Goal: Complete application form

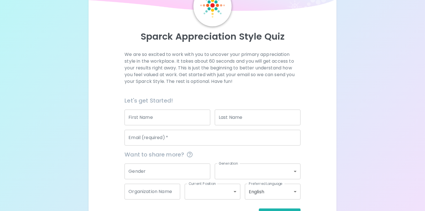
scroll to position [40, 0]
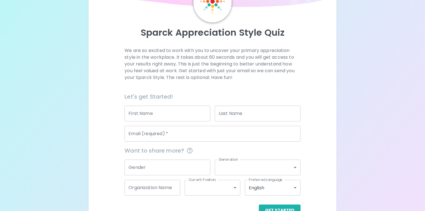
click at [148, 116] on input "First Name" at bounding box center [167, 114] width 86 height 16
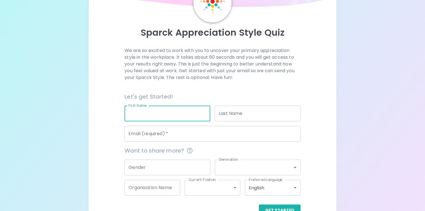
type input "n"
type input "[PERSON_NAME]"
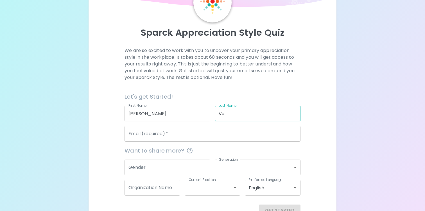
type input "Vu"
click at [139, 139] on input "Email (required)   *" at bounding box center [212, 134] width 176 height 16
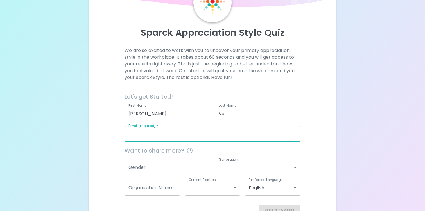
type input "[PERSON_NAME][EMAIL_ADDRESS][DOMAIN_NAME]"
click at [151, 166] on input "Gender" at bounding box center [167, 168] width 86 height 16
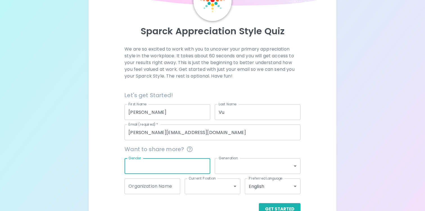
scroll to position [43, 0]
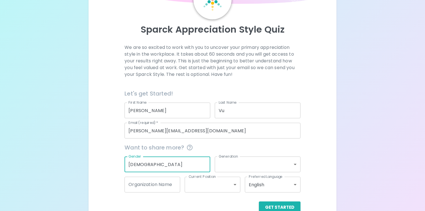
type input "[DEMOGRAPHIC_DATA]"
click at [230, 170] on body "Sparck Appreciation Style Quiz We are so excited to work with you to uncover yo…" at bounding box center [212, 91] width 425 height 268
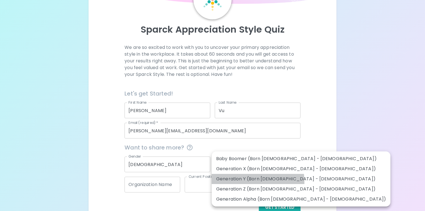
click at [228, 183] on li "Generation Y (Born [DEMOGRAPHIC_DATA] - [DEMOGRAPHIC_DATA])" at bounding box center [301, 179] width 179 height 10
type input "generation_y"
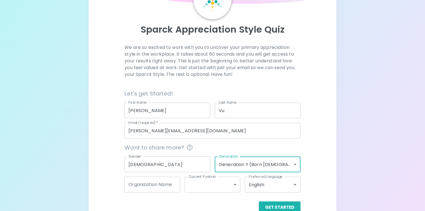
scroll to position [57, 0]
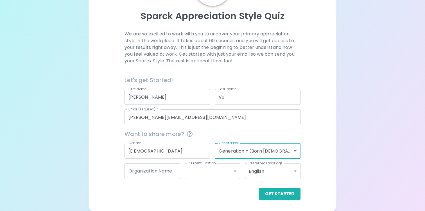
click at [172, 175] on input "Organization Name" at bounding box center [152, 171] width 56 height 16
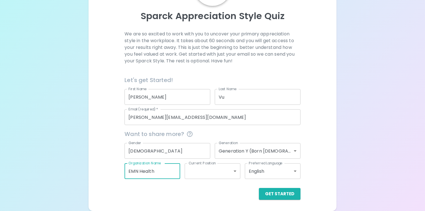
type input "EMN Health"
click at [212, 173] on body "Sparck Appreciation Style Quiz We are so excited to work with you to uncover yo…" at bounding box center [212, 77] width 425 height 268
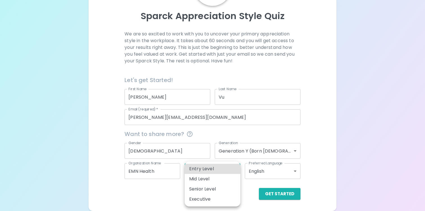
click at [207, 185] on li "Senior Level" at bounding box center [213, 189] width 56 height 10
type input "senior_level"
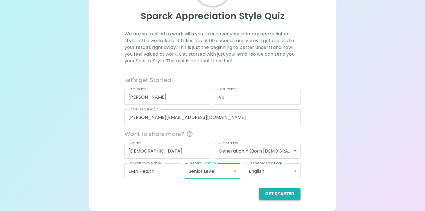
click at [274, 197] on button "Get Started" at bounding box center [280, 194] width 42 height 12
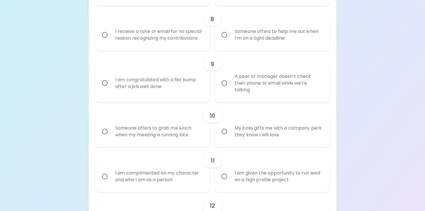
scroll to position [480, 0]
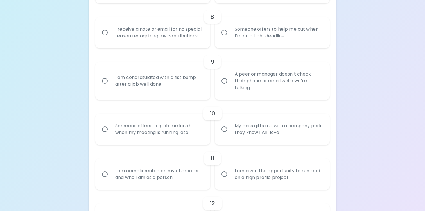
click at [225, 129] on input "My boss gifts me with a company perk they know I will love" at bounding box center [224, 129] width 12 height 12
radio input "true"
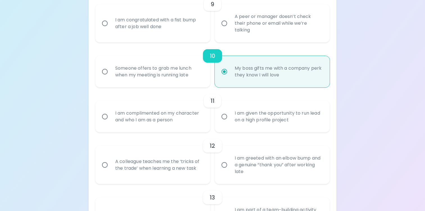
scroll to position [539, 0]
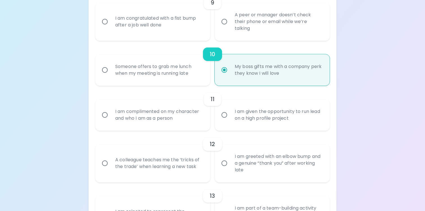
click at [107, 114] on input "I am complimented on my character and who I am as a person" at bounding box center [105, 115] width 12 height 12
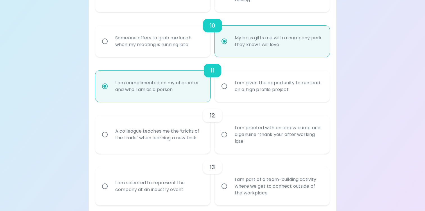
scroll to position [584, 0]
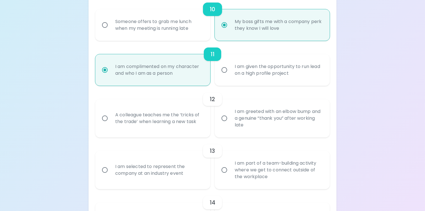
click at [104, 74] on input "I am complimented on my character and who I am as a person" at bounding box center [105, 70] width 12 height 12
radio input "true"
click at [104, 74] on input "I am complimented on my character and who I am as a person" at bounding box center [105, 70] width 12 height 12
click at [105, 69] on input "I am complimented on my character and who I am as a person" at bounding box center [105, 70] width 12 height 12
click at [225, 69] on input "I am given the opportunity to run lead on a high profile project" at bounding box center [224, 70] width 12 height 12
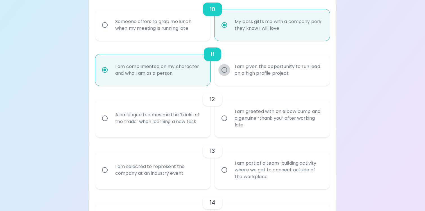
radio input "true"
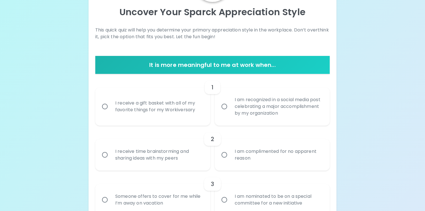
scroll to position [63, 0]
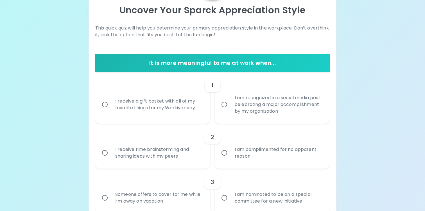
radio input "true"
click at [103, 103] on input "I receive a gift basket with all of my favorite things for my Workiversary" at bounding box center [105, 105] width 12 height 12
radio input "false"
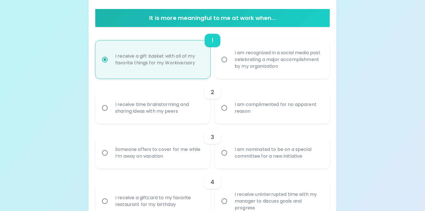
scroll to position [114, 0]
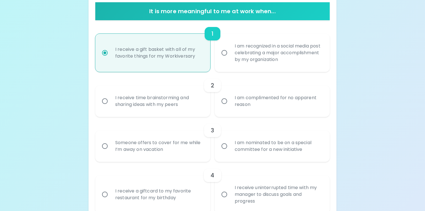
radio input "true"
click at [103, 103] on input "I receive time brainstorming and sharing ideas with my peers" at bounding box center [105, 101] width 12 height 12
radio input "false"
radio input "true"
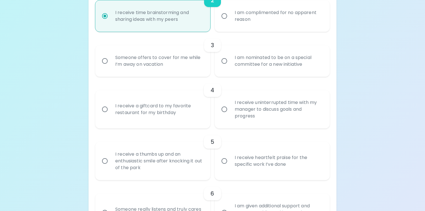
scroll to position [200, 0]
radio input "true"
click at [101, 164] on input "I receive a thumbs up and an enthusiastic smile after knocking it out of the pa…" at bounding box center [105, 161] width 12 height 12
radio input "false"
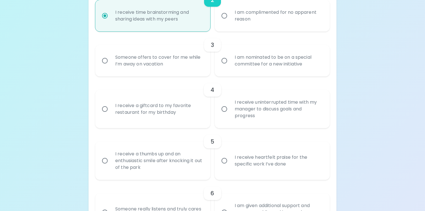
radio input "false"
radio input "true"
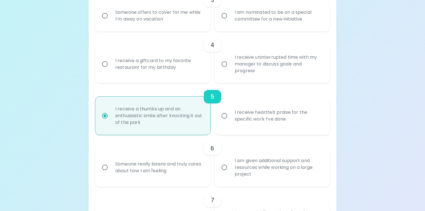
scroll to position [253, 0]
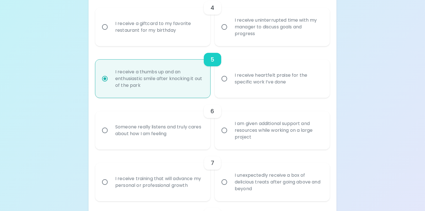
radio input "true"
click at [226, 128] on input "I am given additional support and resources while working on a large project" at bounding box center [224, 130] width 12 height 12
radio input "false"
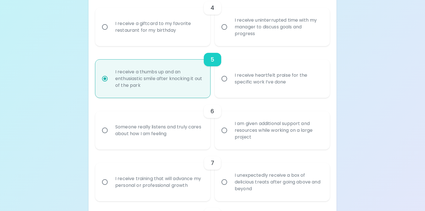
radio input "false"
radio input "true"
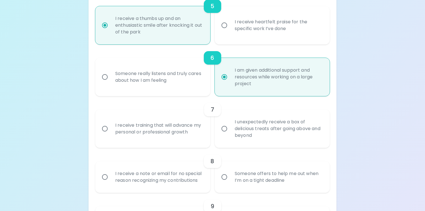
scroll to position [338, 0]
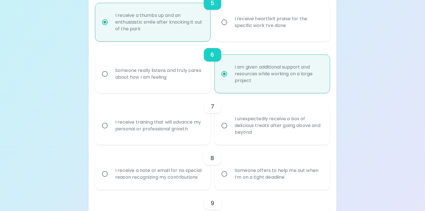
radio input "true"
click at [104, 125] on input "I receive training that will advance my personal or professional growth" at bounding box center [105, 126] width 12 height 12
radio input "false"
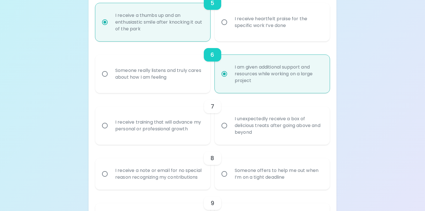
radio input "false"
radio input "true"
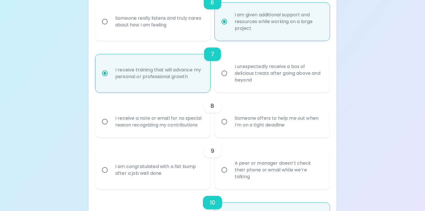
scroll to position [392, 0]
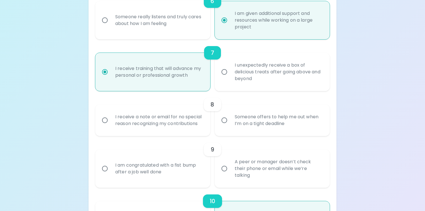
radio input "true"
click at [225, 121] on input "Someone offers to help me out when I’m on a tight deadline" at bounding box center [224, 120] width 12 height 12
radio input "false"
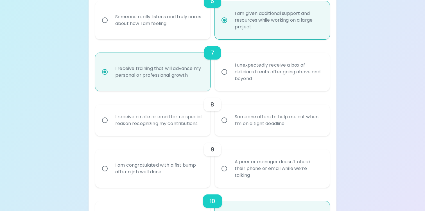
radio input "false"
radio input "true"
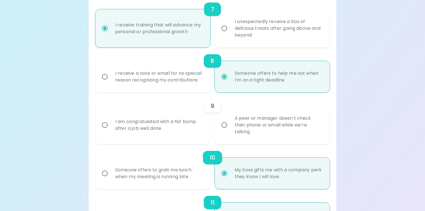
scroll to position [437, 0]
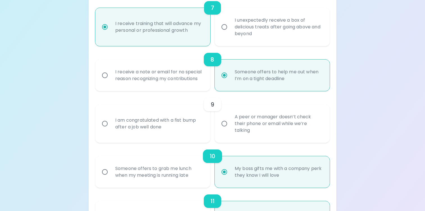
radio input "true"
click at [106, 123] on input "I am congratulated with a fist bump after a job well done" at bounding box center [105, 124] width 12 height 12
radio input "false"
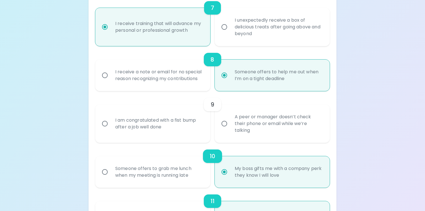
radio input "false"
radio input "true"
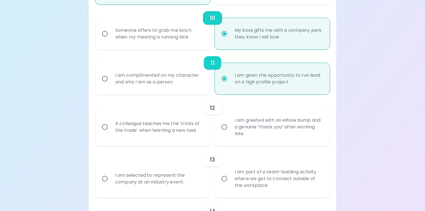
scroll to position [576, 0]
radio input "true"
click at [104, 126] on input "A colleague teaches me the ‘tricks of the trade’ when learning a new task" at bounding box center [105, 126] width 12 height 12
radio input "false"
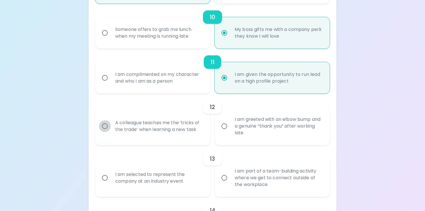
radio input "false"
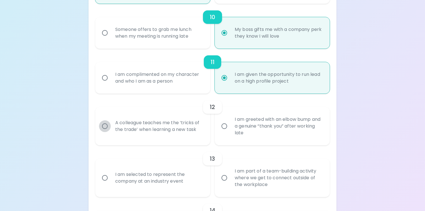
radio input "true"
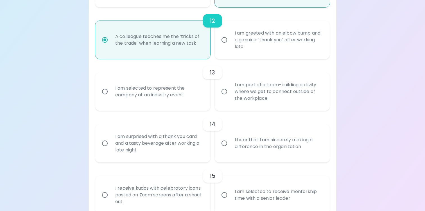
scroll to position [664, 0]
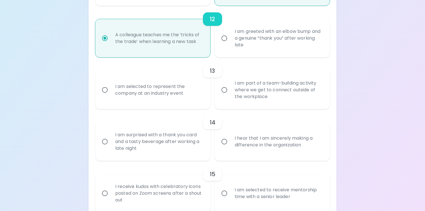
radio input "true"
click at [108, 139] on input "I am surprised with a thank you card and a tasty beverage after working a late …" at bounding box center [105, 142] width 12 height 12
radio input "false"
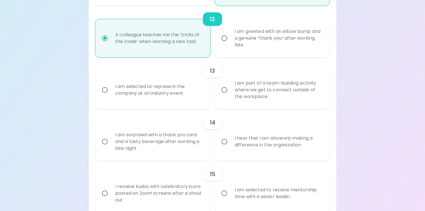
radio input "false"
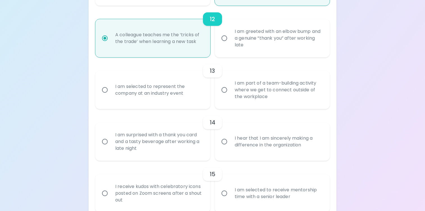
radio input "false"
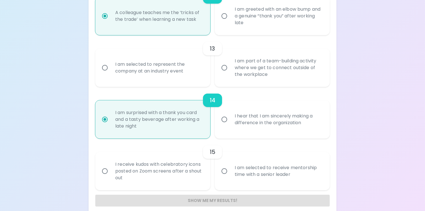
scroll to position [693, 0]
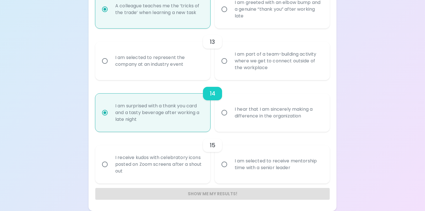
radio input "true"
click at [222, 160] on input "I am selected to receive mentorship time with a senior leader" at bounding box center [224, 164] width 12 height 12
radio input "false"
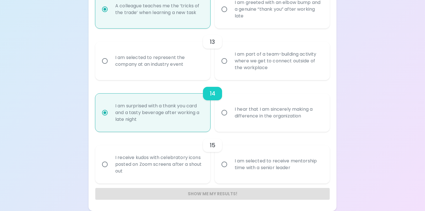
radio input "false"
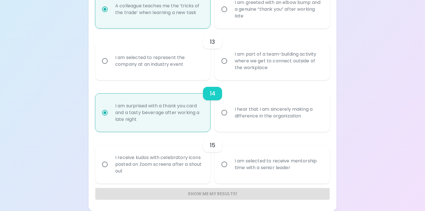
radio input "false"
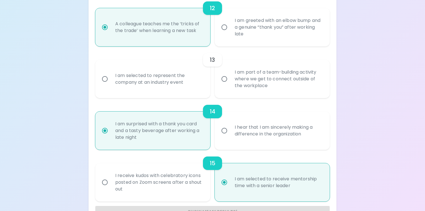
scroll to position [674, 0]
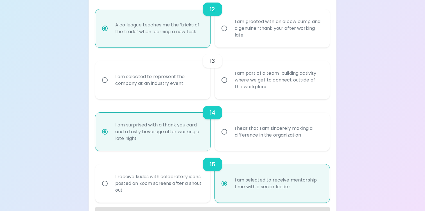
radio input "true"
click at [227, 84] on input "I am part of a team-building activity where we get to connect outside of the wo…" at bounding box center [224, 80] width 12 height 12
radio input "false"
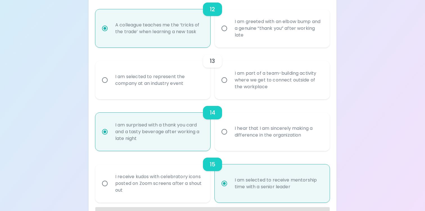
radio input "false"
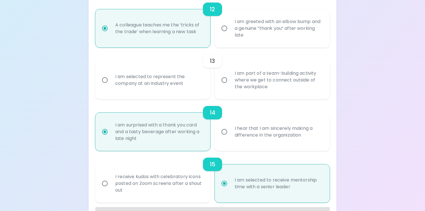
radio input "false"
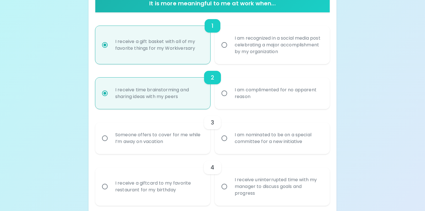
scroll to position [132, 0]
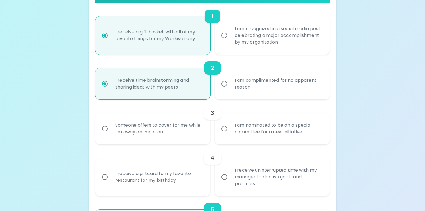
radio input "true"
click at [104, 130] on input "Someone offers to cover for me while I’m away on vacation" at bounding box center [105, 129] width 12 height 12
radio input "false"
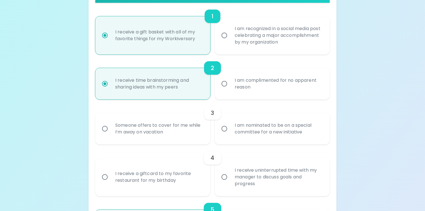
radio input "false"
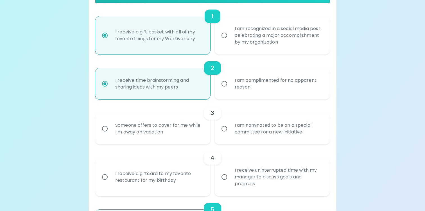
radio input "false"
radio input "true"
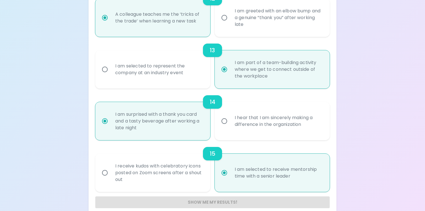
scroll to position [685, 0]
radio input "false"
radio input "true"
click at [224, 119] on input "I hear that I am sincerely making a difference in the organization" at bounding box center [224, 121] width 12 height 12
radio input "false"
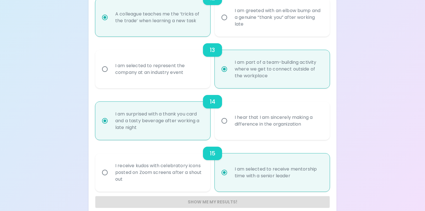
radio input "false"
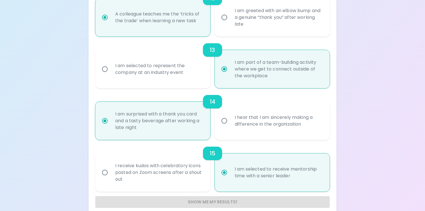
radio input "false"
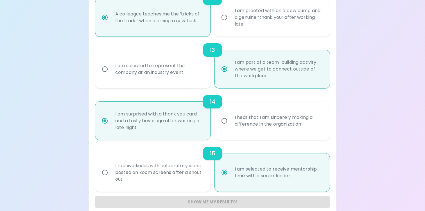
radio input "false"
radio input "true"
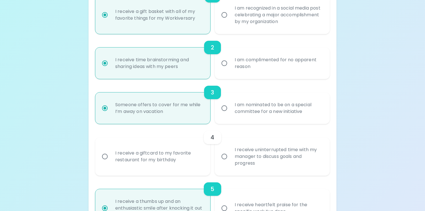
scroll to position [154, 0]
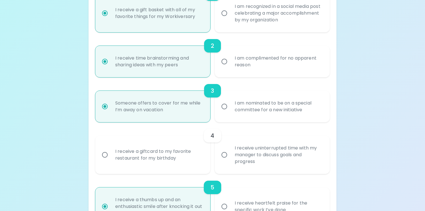
radio input "true"
click at [109, 150] on input "I receive a giftcard to my favorite restaurant for my birthday" at bounding box center [105, 155] width 12 height 12
radio input "false"
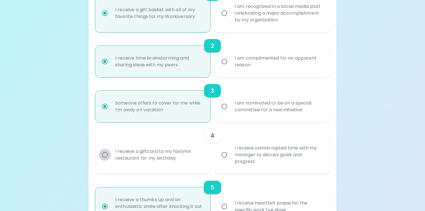
radio input "false"
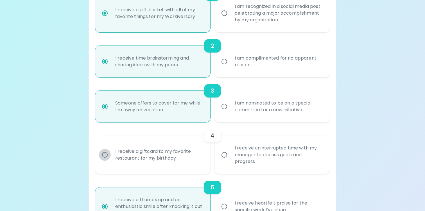
radio input "false"
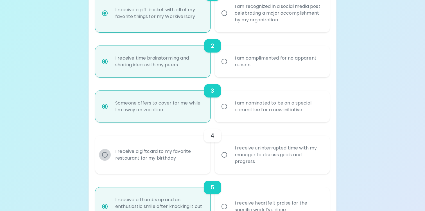
radio input "true"
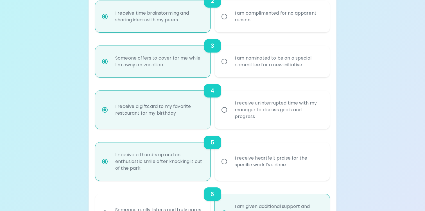
scroll to position [228, 0]
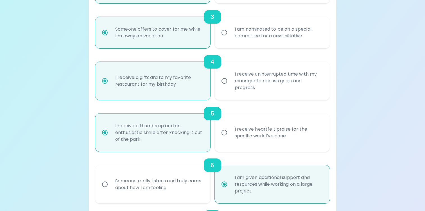
radio input "true"
click at [221, 81] on input "I receive uninterrupted time with my manager to discuss goals and progress" at bounding box center [224, 81] width 12 height 12
radio input "false"
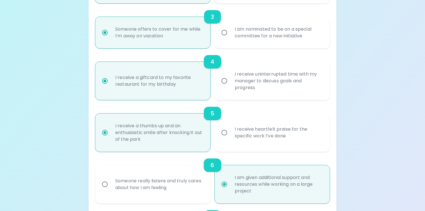
radio input "false"
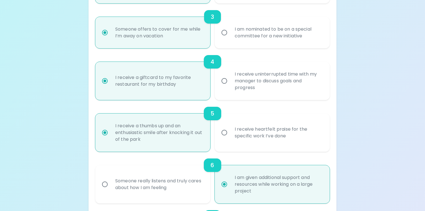
radio input "false"
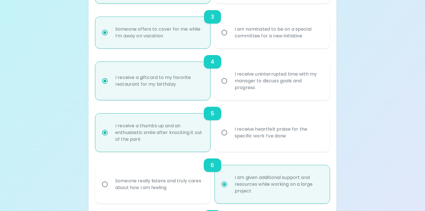
radio input "false"
radio input "true"
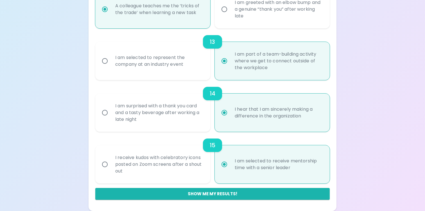
scroll to position [671, 0]
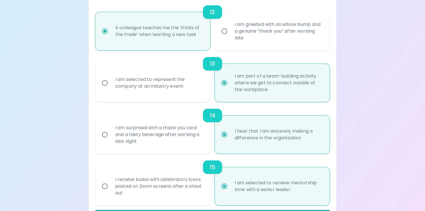
radio input "false"
radio input "true"
click at [101, 133] on input "I am surprised with a thank you card and a tasty beverage after working a late …" at bounding box center [105, 135] width 12 height 12
radio input "false"
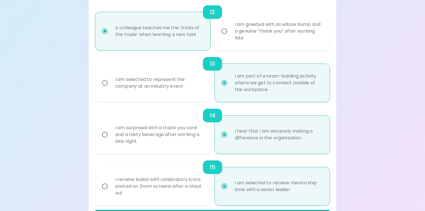
radio input "false"
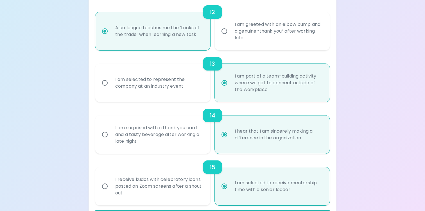
radio input "false"
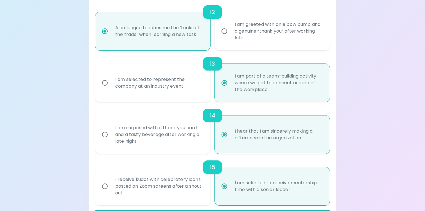
radio input "false"
radio input "true"
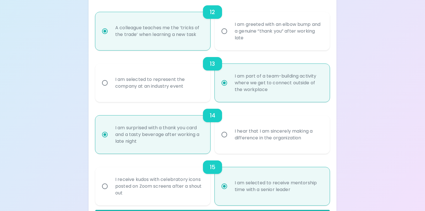
scroll to position [693, 0]
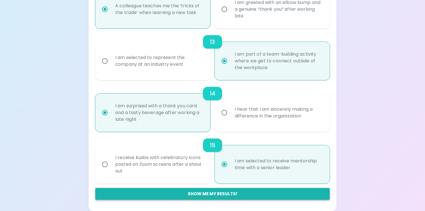
radio input "true"
click at [100, 191] on button "Show me my results!" at bounding box center [212, 194] width 234 height 12
radio input "false"
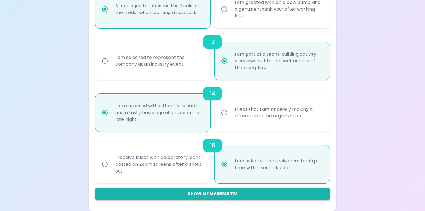
radio input "false"
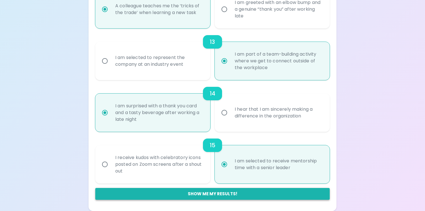
radio input "false"
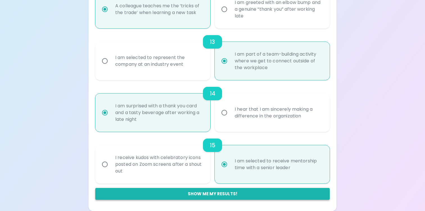
radio input "true"
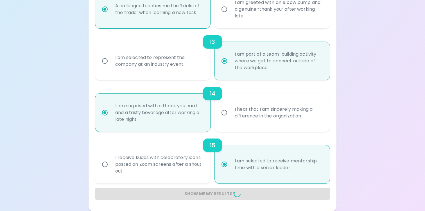
radio input "false"
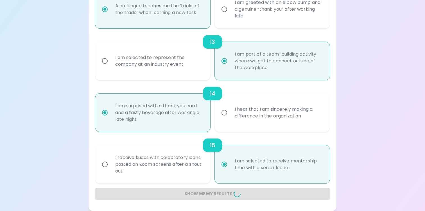
radio input "false"
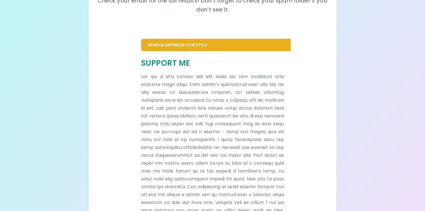
scroll to position [0, 0]
